Goal: Transaction & Acquisition: Purchase product/service

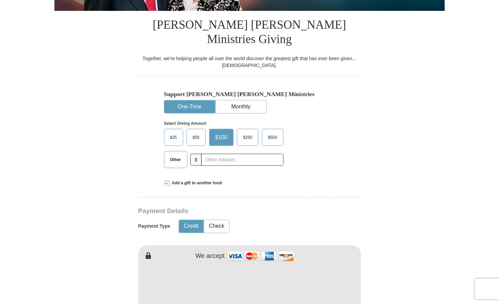
scroll to position [161, 0]
click at [173, 154] on span "Other" at bounding box center [176, 159] width 18 height 10
click at [0, 0] on input "Other" at bounding box center [0, 0] width 0 height 0
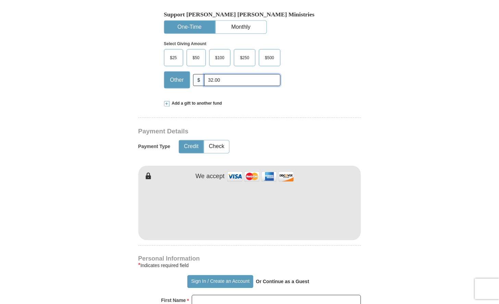
scroll to position [255, 0]
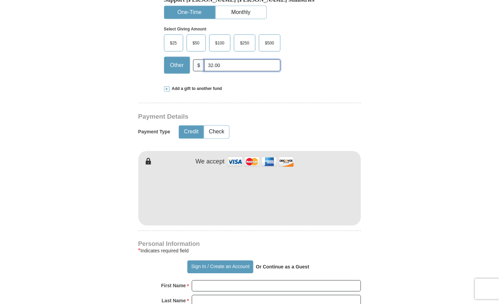
type input "32.00"
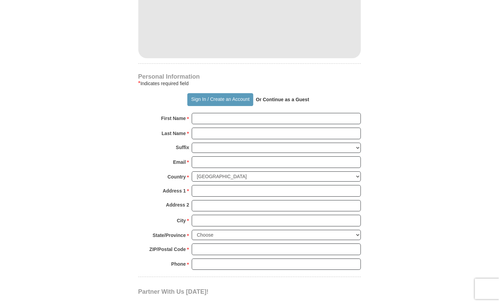
scroll to position [426, 0]
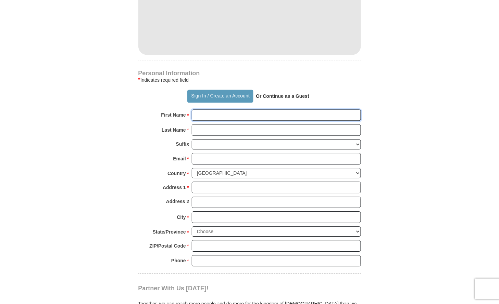
click at [204, 109] on input "First Name *" at bounding box center [276, 115] width 169 height 12
type input "[PERSON_NAME]"
type input "stanoff"
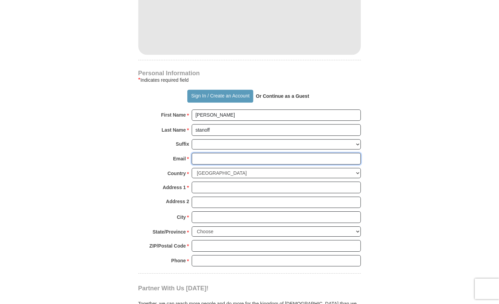
type input "[EMAIL_ADDRESS][DOMAIN_NAME]"
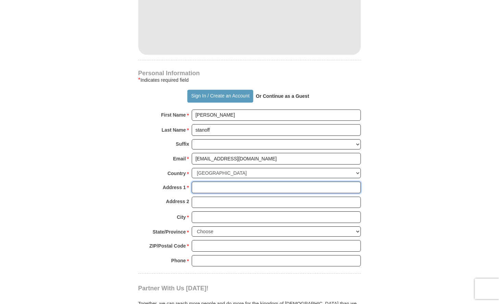
type input "[STREET_ADDRESS]"
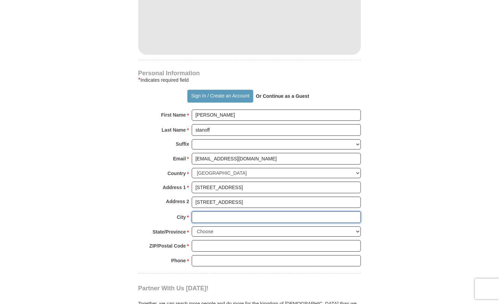
type input "ATALISSA"
select select "IA"
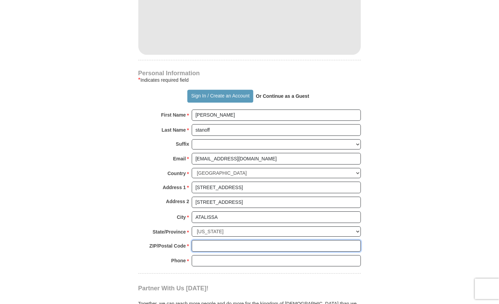
type input "52720"
type input "3197774180"
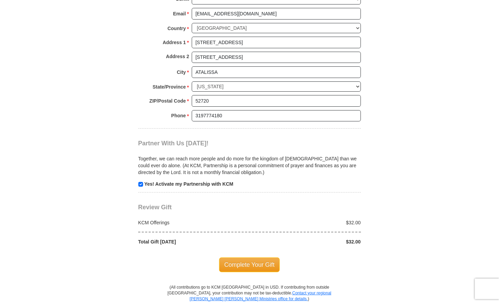
scroll to position [578, 0]
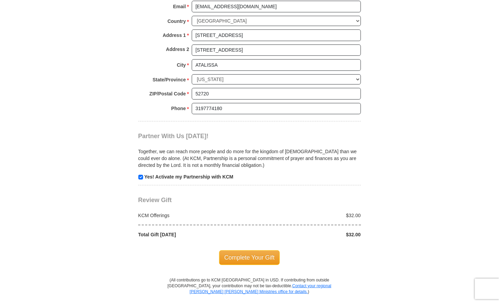
click at [252, 250] on span "Complete Your Gift" at bounding box center [249, 257] width 61 height 14
